Goal: Task Accomplishment & Management: Manage account settings

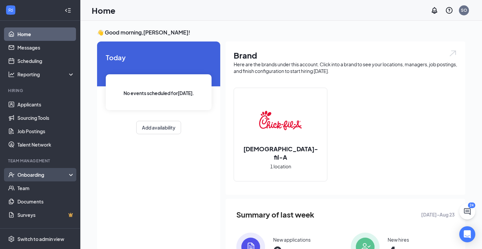
click at [70, 173] on div "Onboarding" at bounding box center [40, 174] width 80 height 13
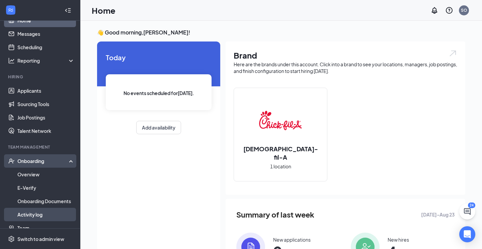
scroll to position [28, 0]
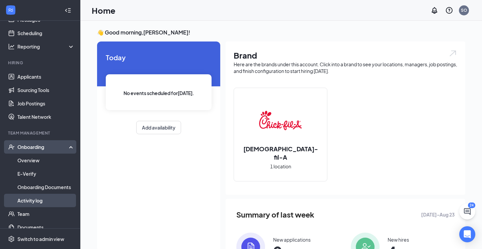
click at [46, 200] on link "Activity log" at bounding box center [45, 200] width 57 height 13
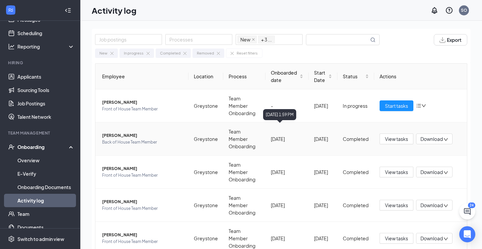
click at [303, 135] on div "[DATE]" at bounding box center [287, 138] width 33 height 7
click at [107, 198] on span "[PERSON_NAME]" at bounding box center [142, 201] width 81 height 7
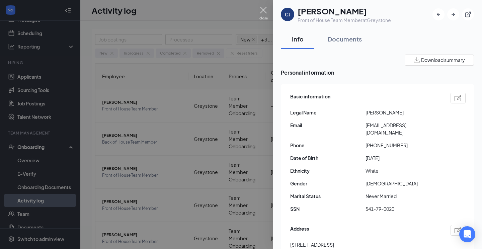
click at [262, 11] on img at bounding box center [263, 13] width 8 height 13
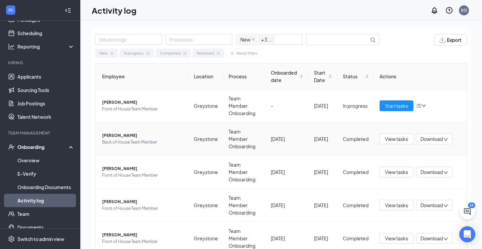
click at [129, 132] on span "[PERSON_NAME]" at bounding box center [142, 135] width 81 height 7
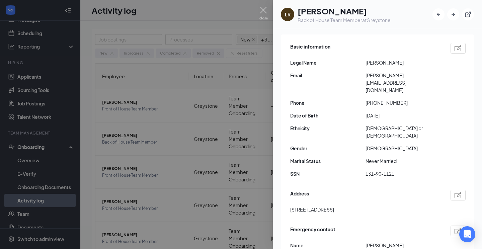
scroll to position [51, 0]
click at [262, 13] on img at bounding box center [263, 13] width 8 height 13
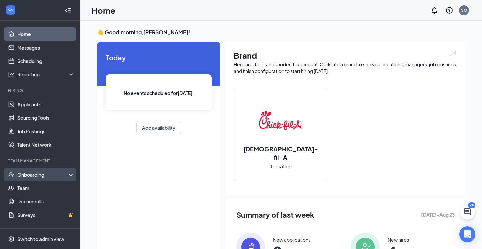
click at [72, 171] on div "Onboarding" at bounding box center [40, 174] width 80 height 13
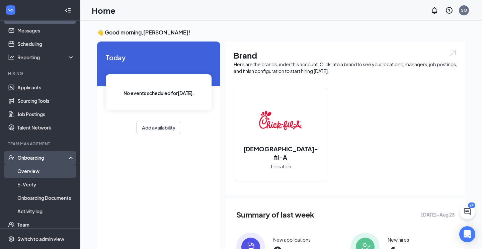
scroll to position [18, 0]
